Goal: Check status: Check status

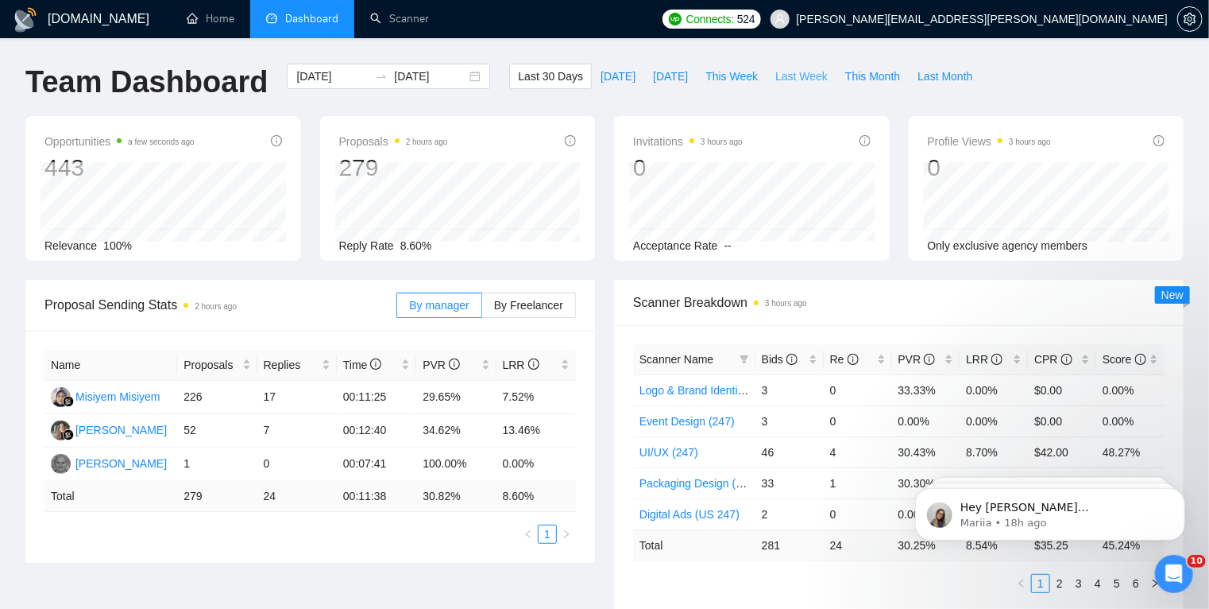
click at [784, 76] on span "Last Week" at bounding box center [801, 76] width 52 height 17
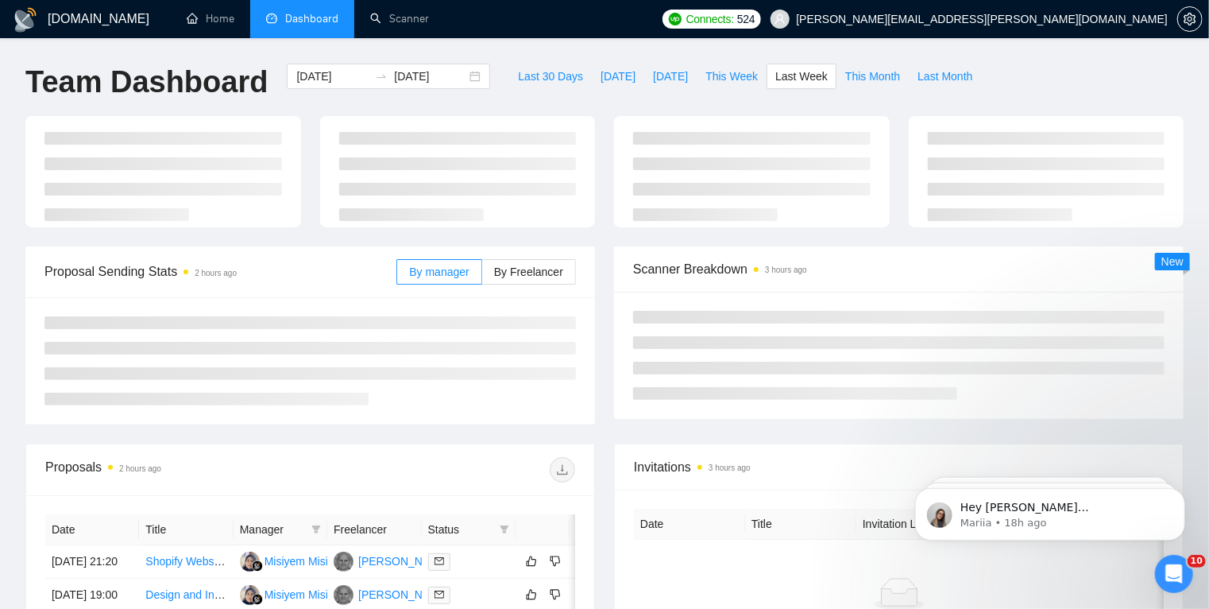
type input "[DATE]"
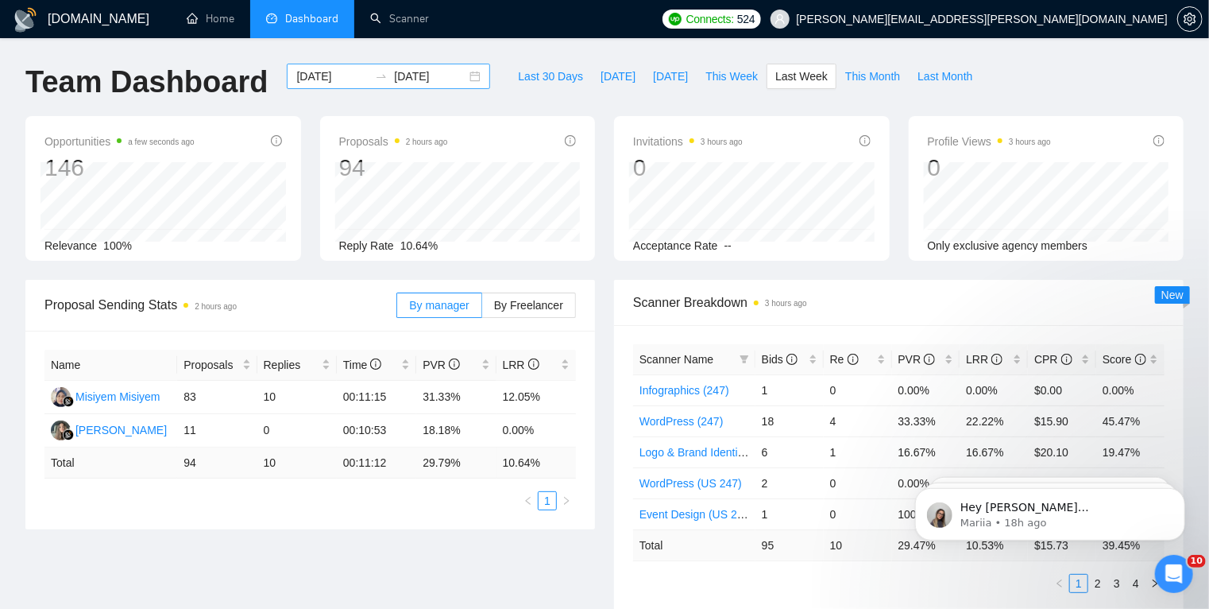
click at [340, 73] on input "[DATE]" at bounding box center [332, 76] width 72 height 17
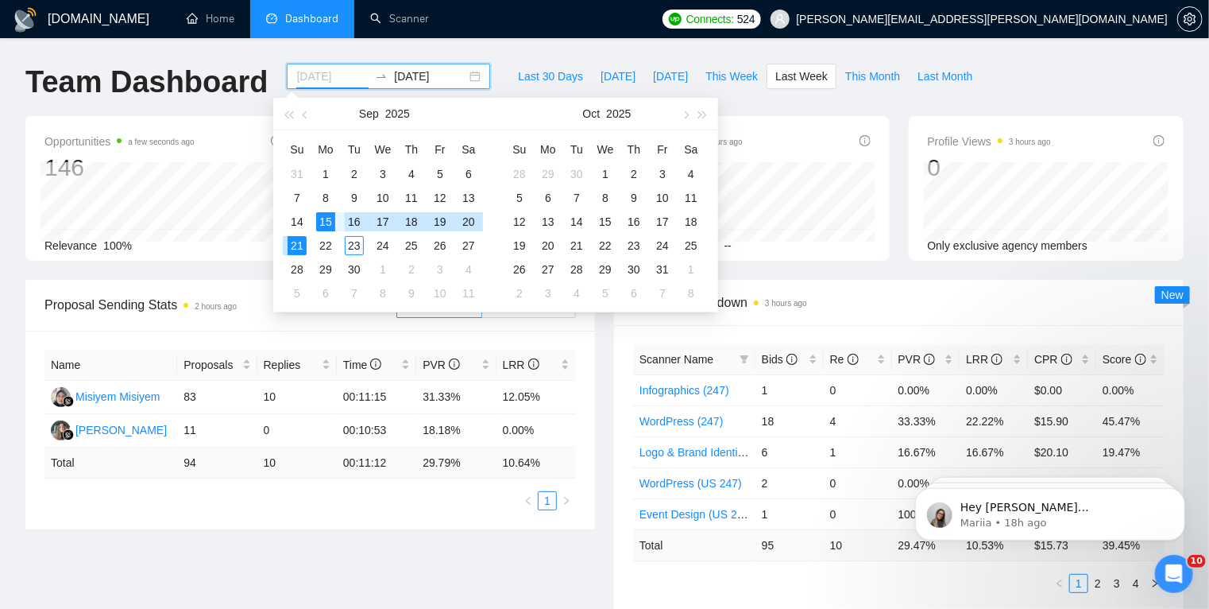
type input "[DATE]"
click at [327, 220] on div "15" at bounding box center [325, 221] width 19 height 19
type input "[DATE]"
click at [327, 240] on div "22" at bounding box center [325, 245] width 19 height 19
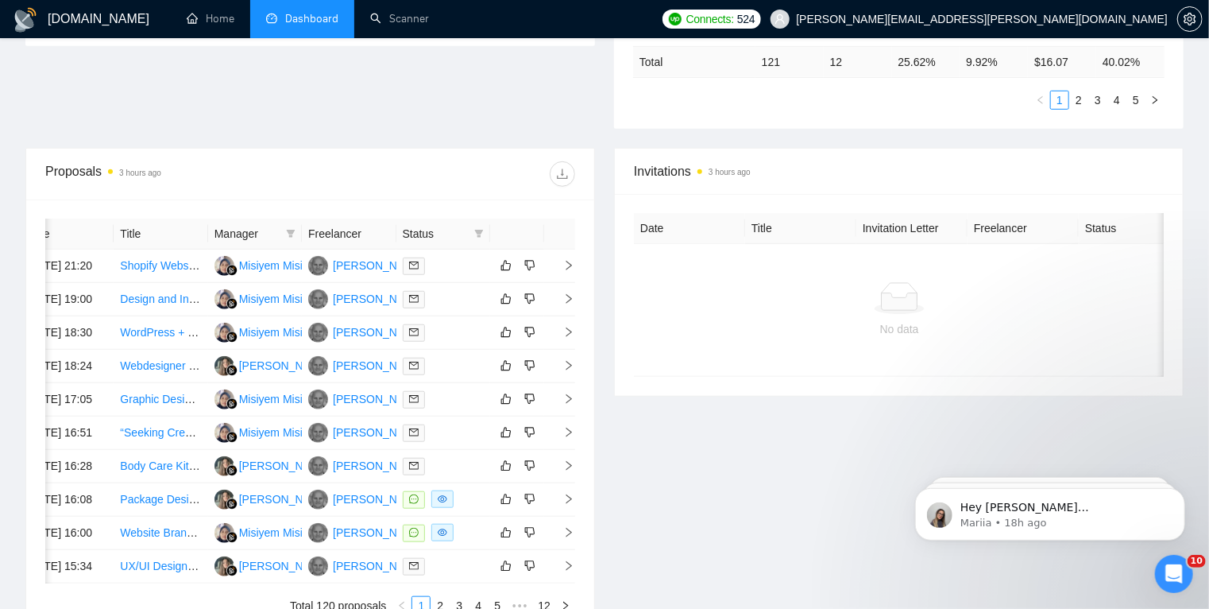
scroll to position [454, 0]
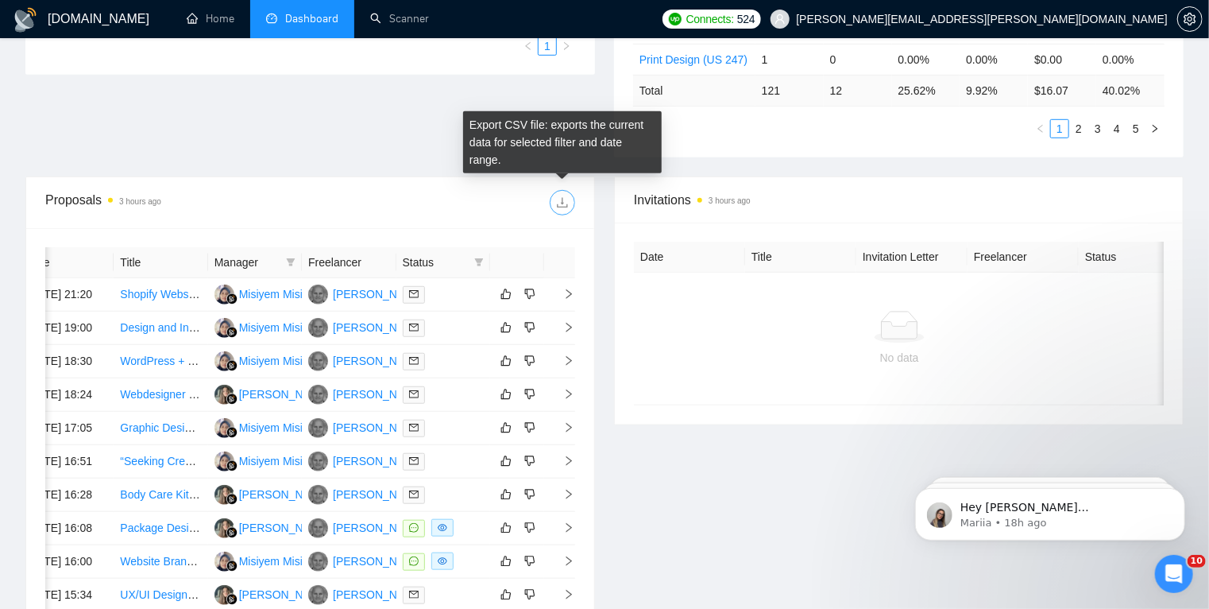
click at [567, 198] on icon "download" at bounding box center [562, 202] width 13 height 13
click at [563, 204] on icon "download" at bounding box center [562, 202] width 13 height 13
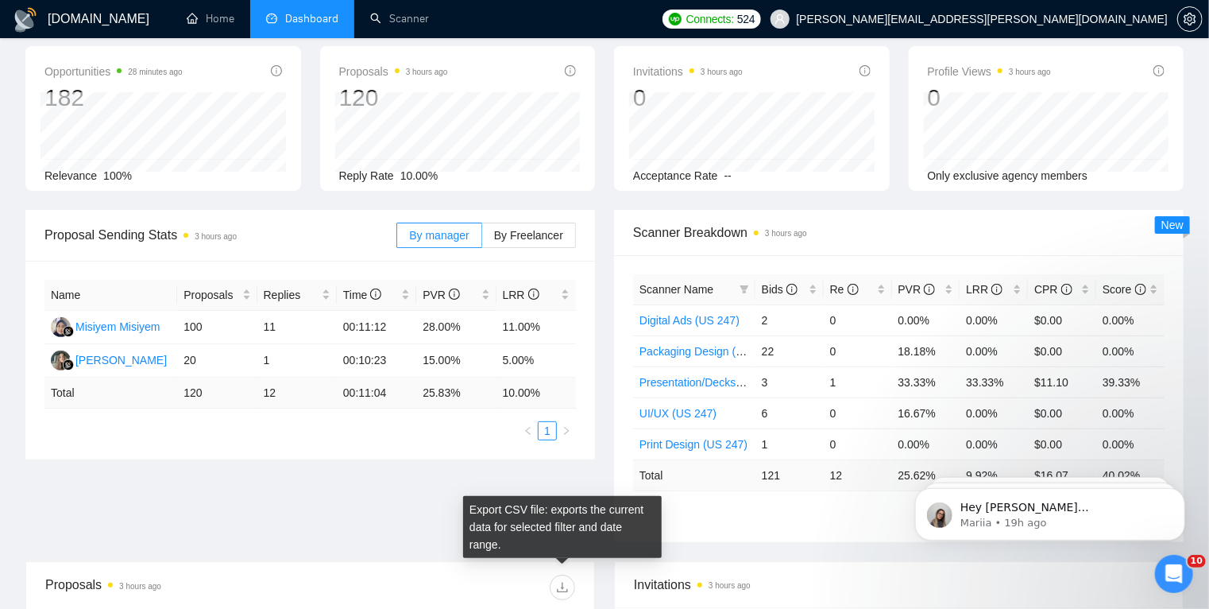
scroll to position [54, 0]
